Goal: Register for event/course

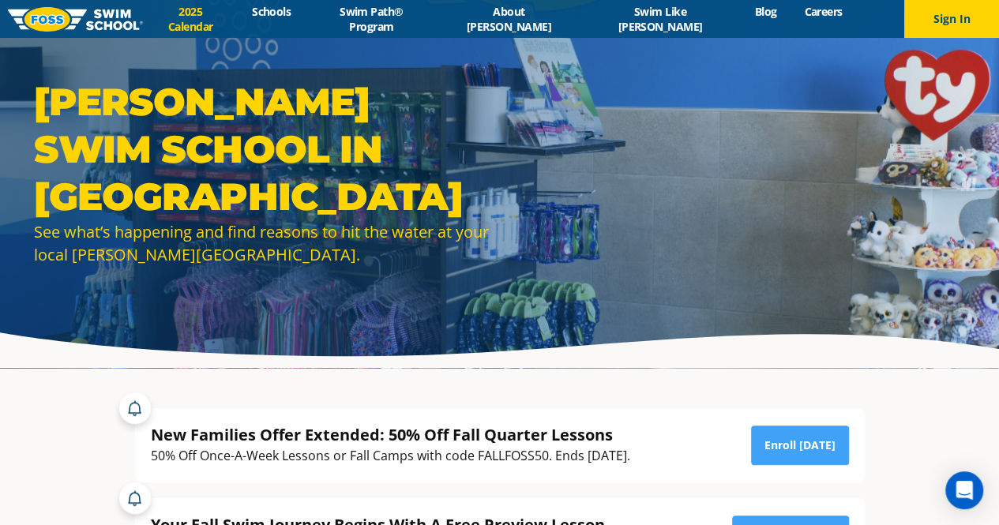
click at [239, 11] on link "2025 Calendar" at bounding box center [191, 19] width 96 height 30
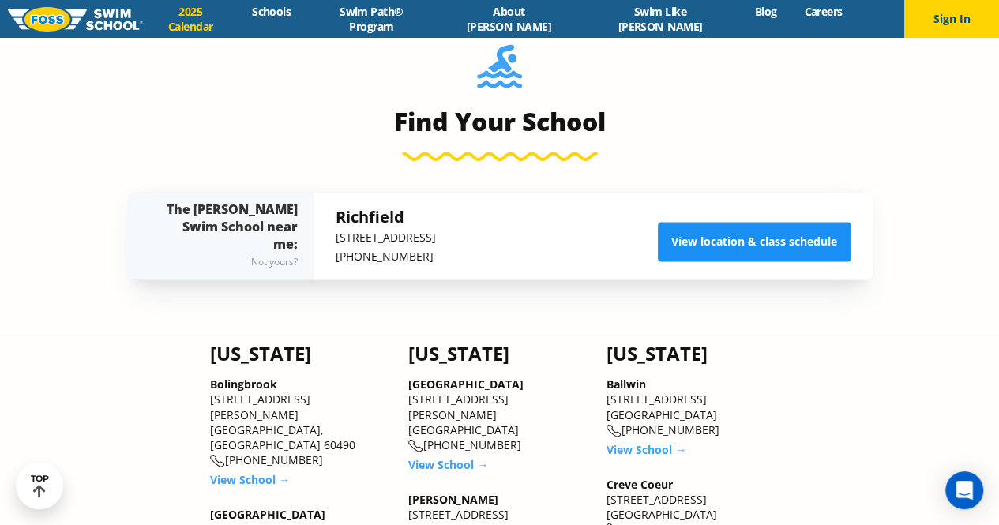
scroll to position [1098, 0]
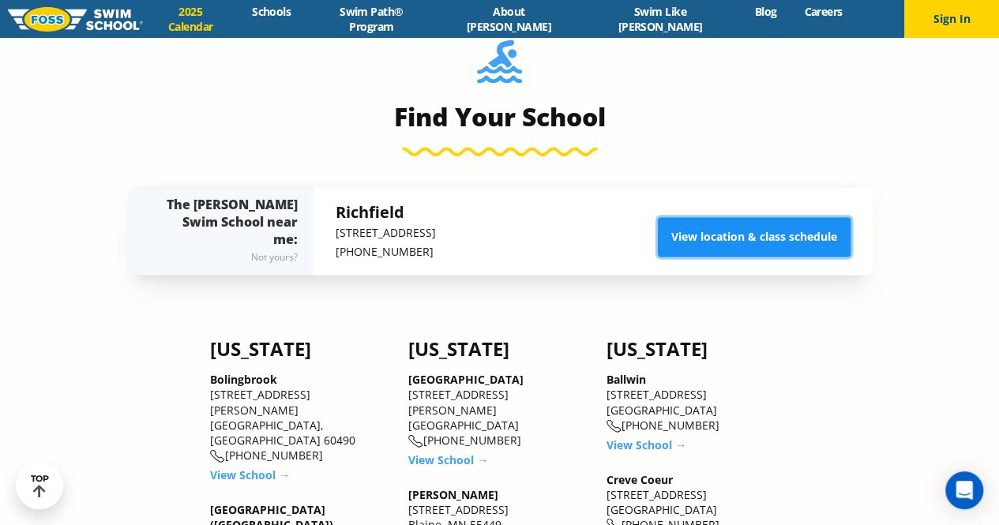
click at [712, 223] on link "View location & class schedule" at bounding box center [754, 237] width 193 height 40
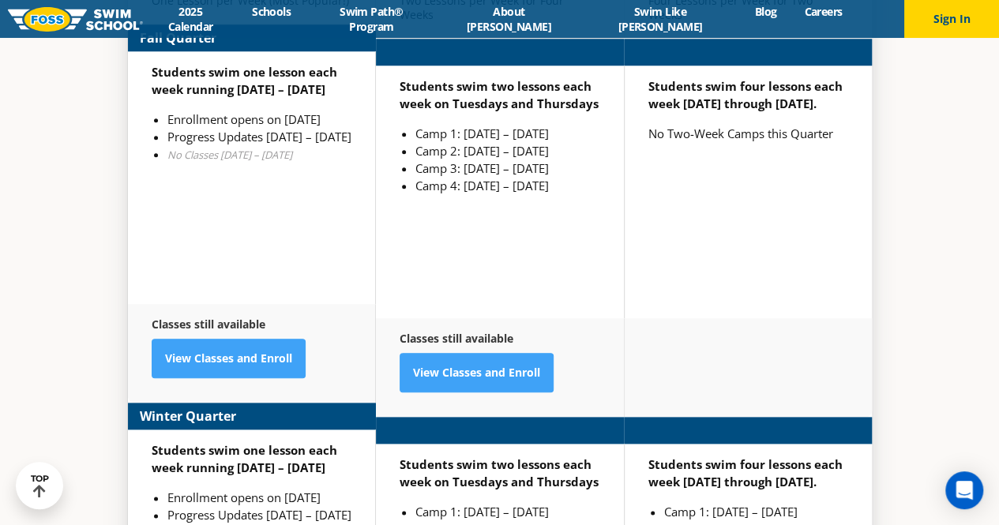
scroll to position [3639, 0]
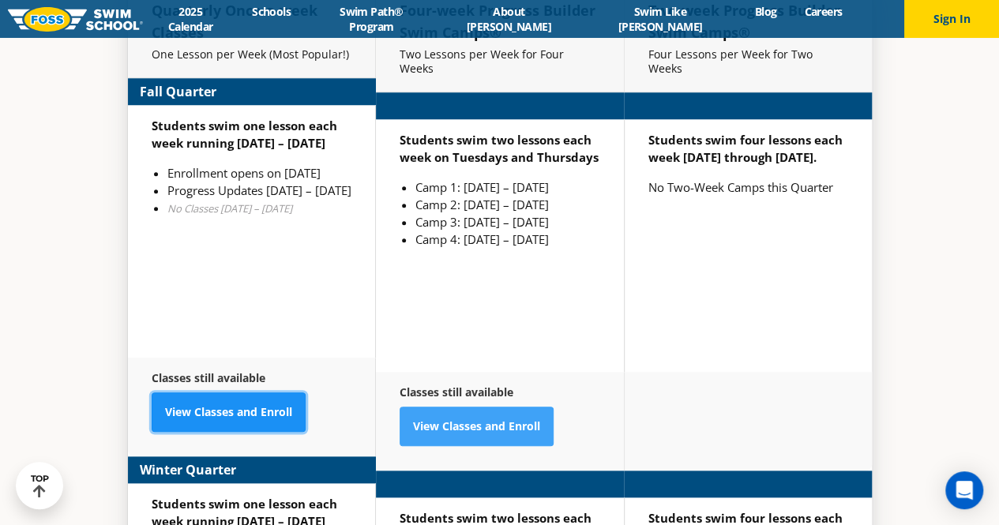
click at [262, 393] on link "View Classes and Enroll" at bounding box center [229, 413] width 154 height 40
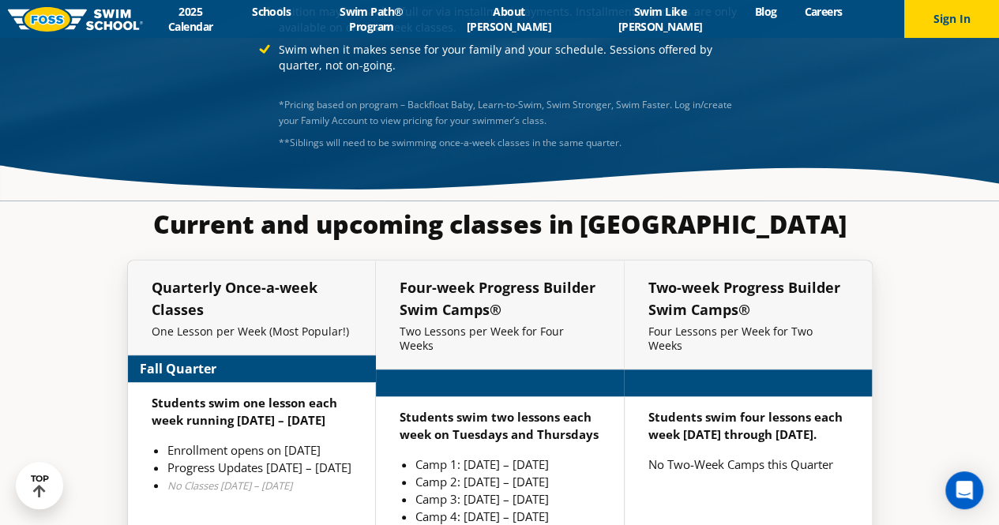
scroll to position [3384, 0]
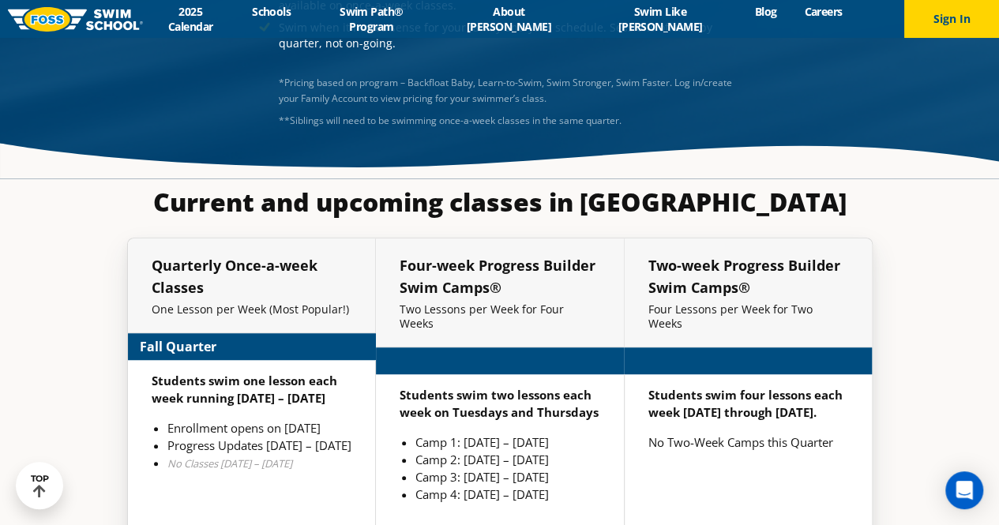
click at [258, 28] on div "Menu 2025 Calendar Schools Swim Path® Program About FOSS Swim Like Regan Blog C…" at bounding box center [499, 19] width 999 height 38
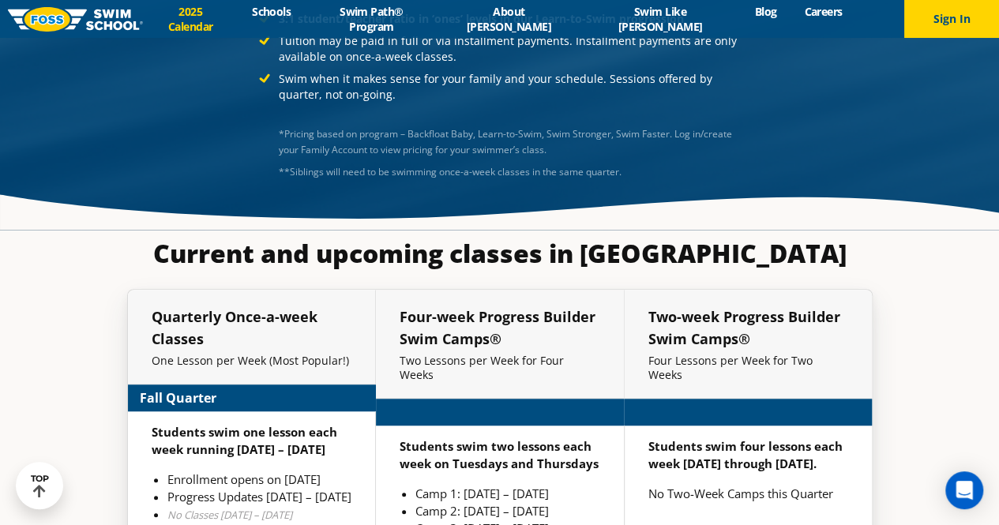
click at [239, 14] on link "2025 Calendar" at bounding box center [191, 19] width 96 height 30
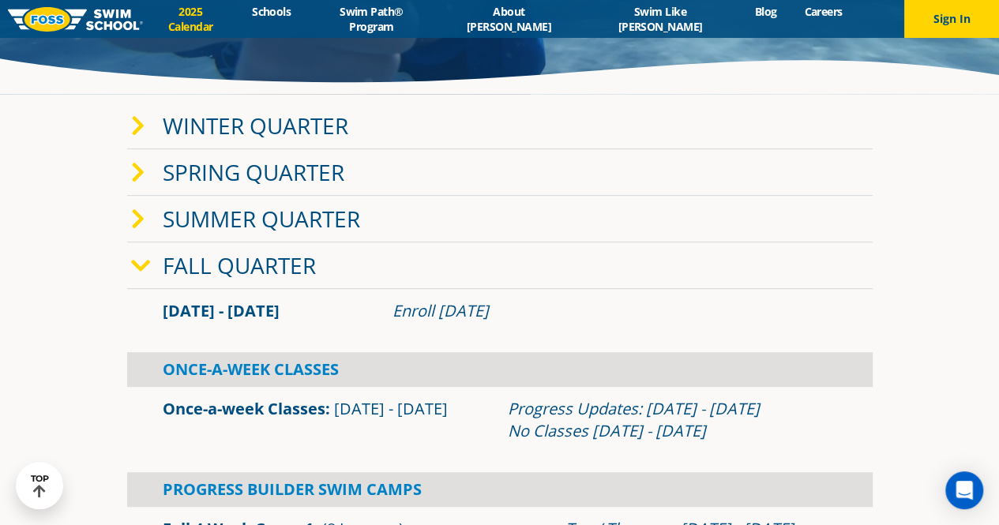
scroll to position [276, 0]
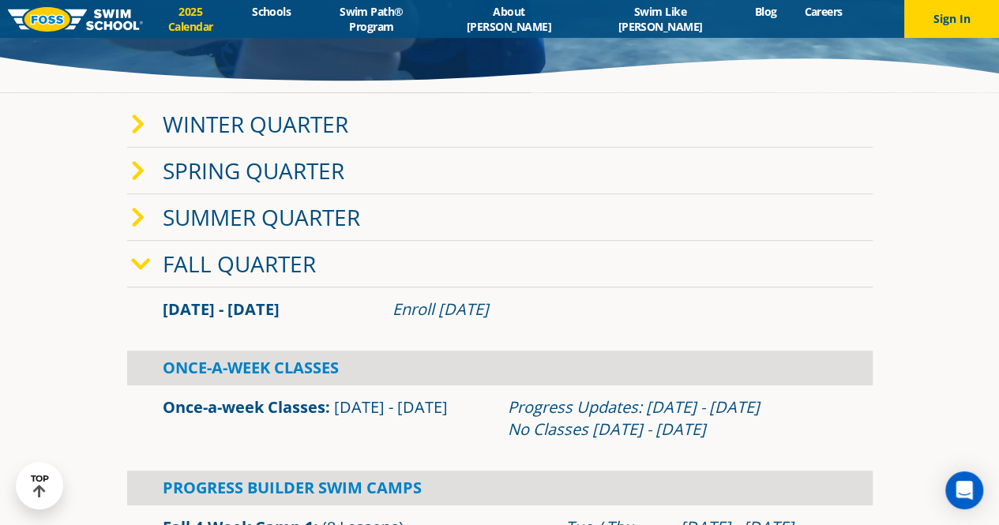
click at [295, 481] on div "Progress Builder Swim Camps" at bounding box center [500, 488] width 746 height 35
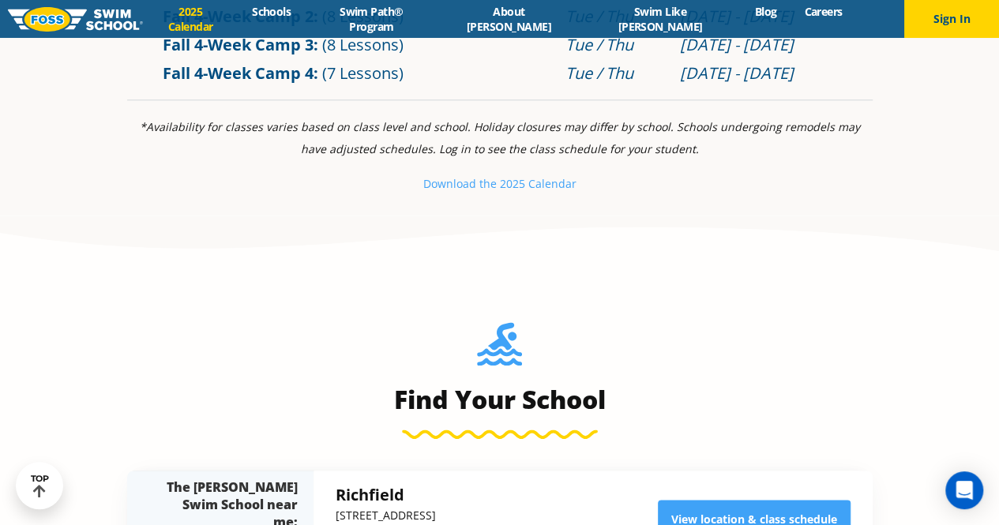
scroll to position [999, 0]
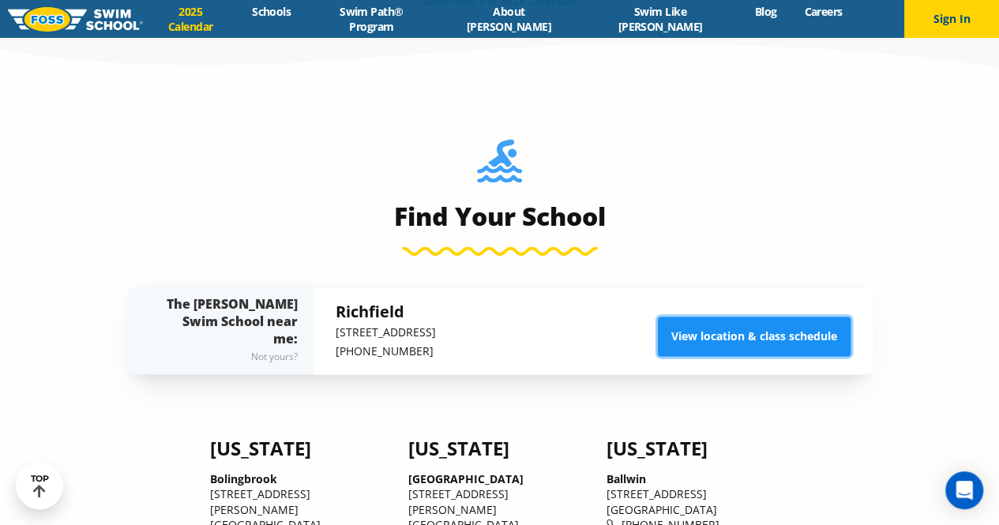
click at [750, 335] on link "View location & class schedule" at bounding box center [754, 337] width 193 height 40
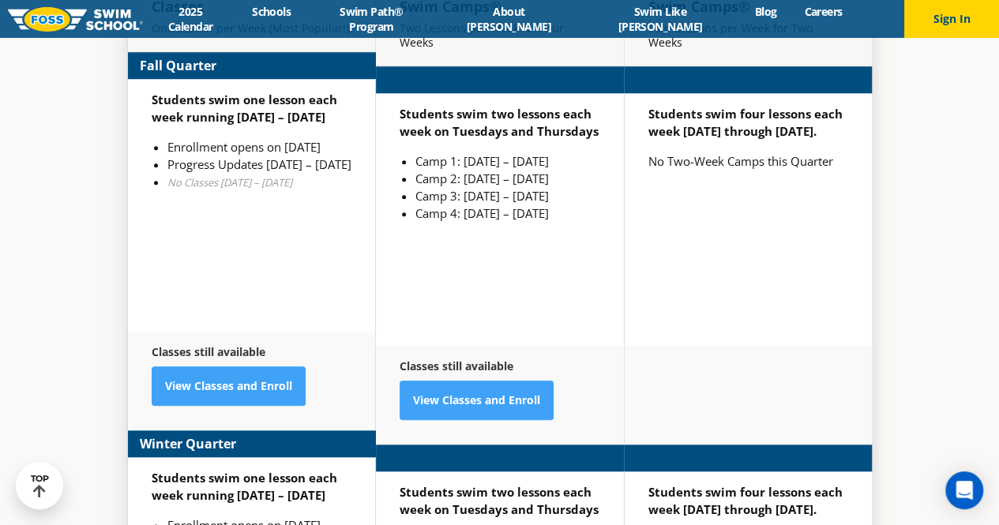
scroll to position [3487, 0]
